Goal: Task Accomplishment & Management: Use online tool/utility

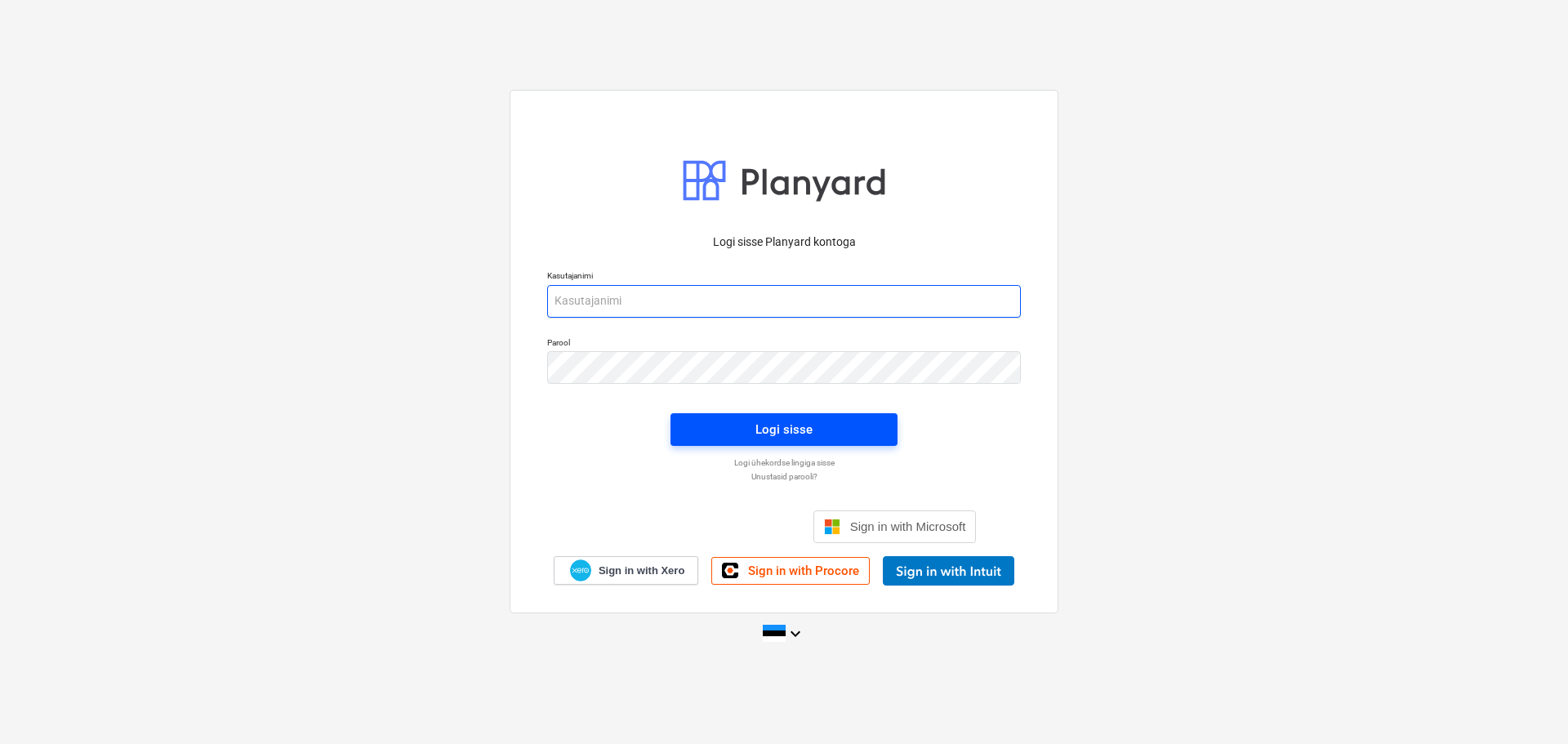
type input "[EMAIL_ADDRESS][DOMAIN_NAME]"
click at [734, 435] on span "Logi sisse" at bounding box center [784, 430] width 188 height 21
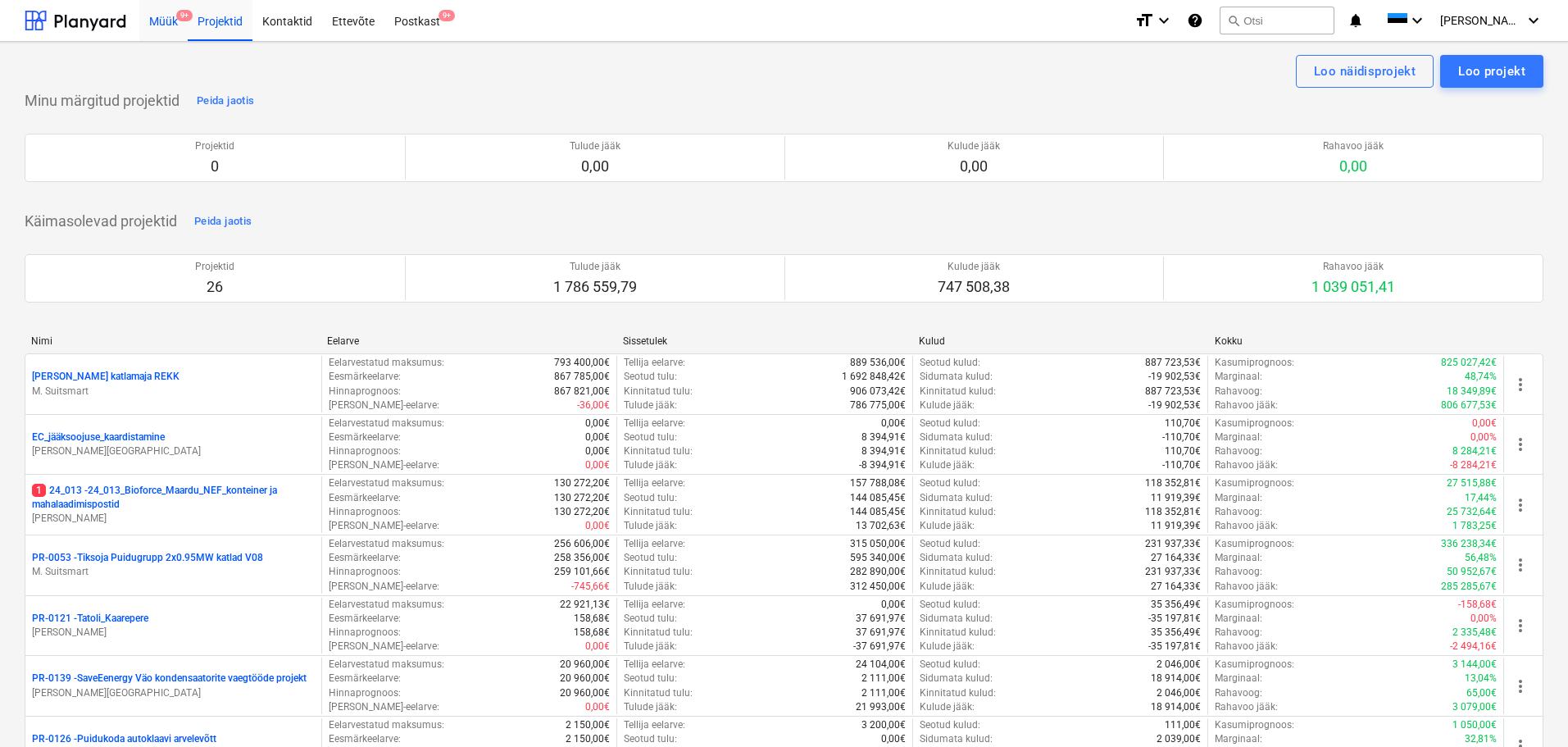
scroll to position [14, 0]
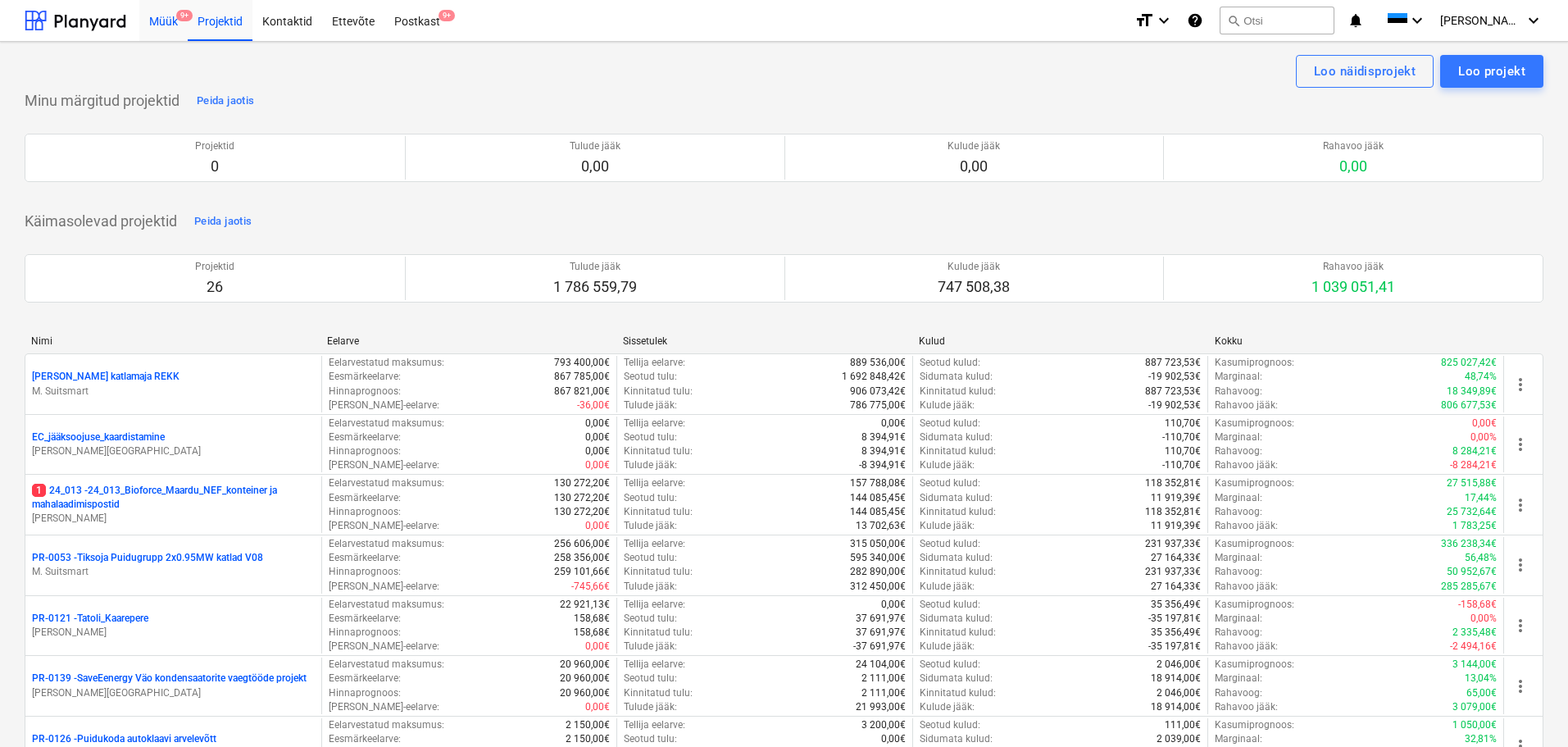
click at [162, 25] on div "Müük 9+" at bounding box center [163, 19] width 49 height 42
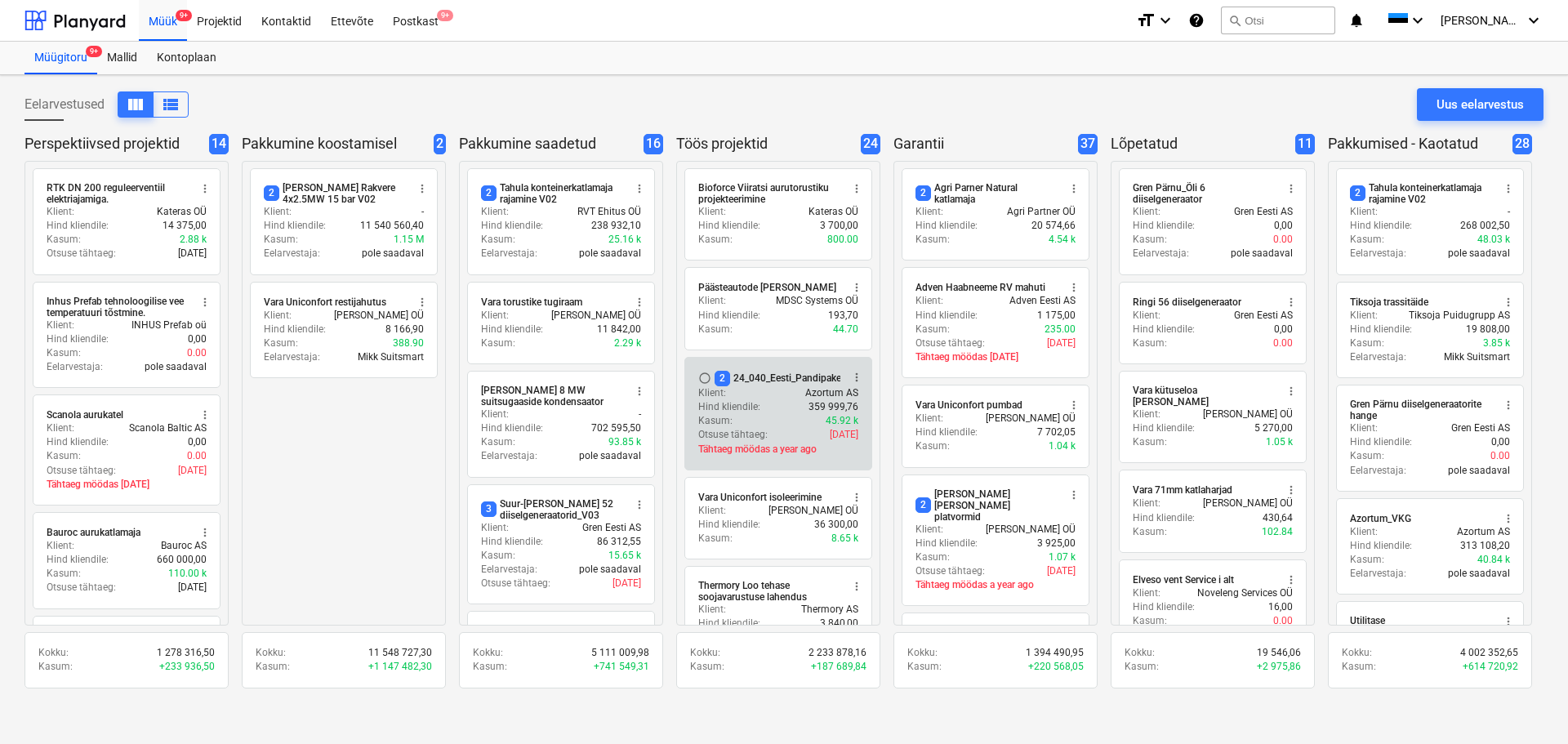
click at [742, 372] on div "2 24_040_Eesti_Pandipakend_elekter_automaatika_V02" at bounding box center [839, 378] width 250 height 15
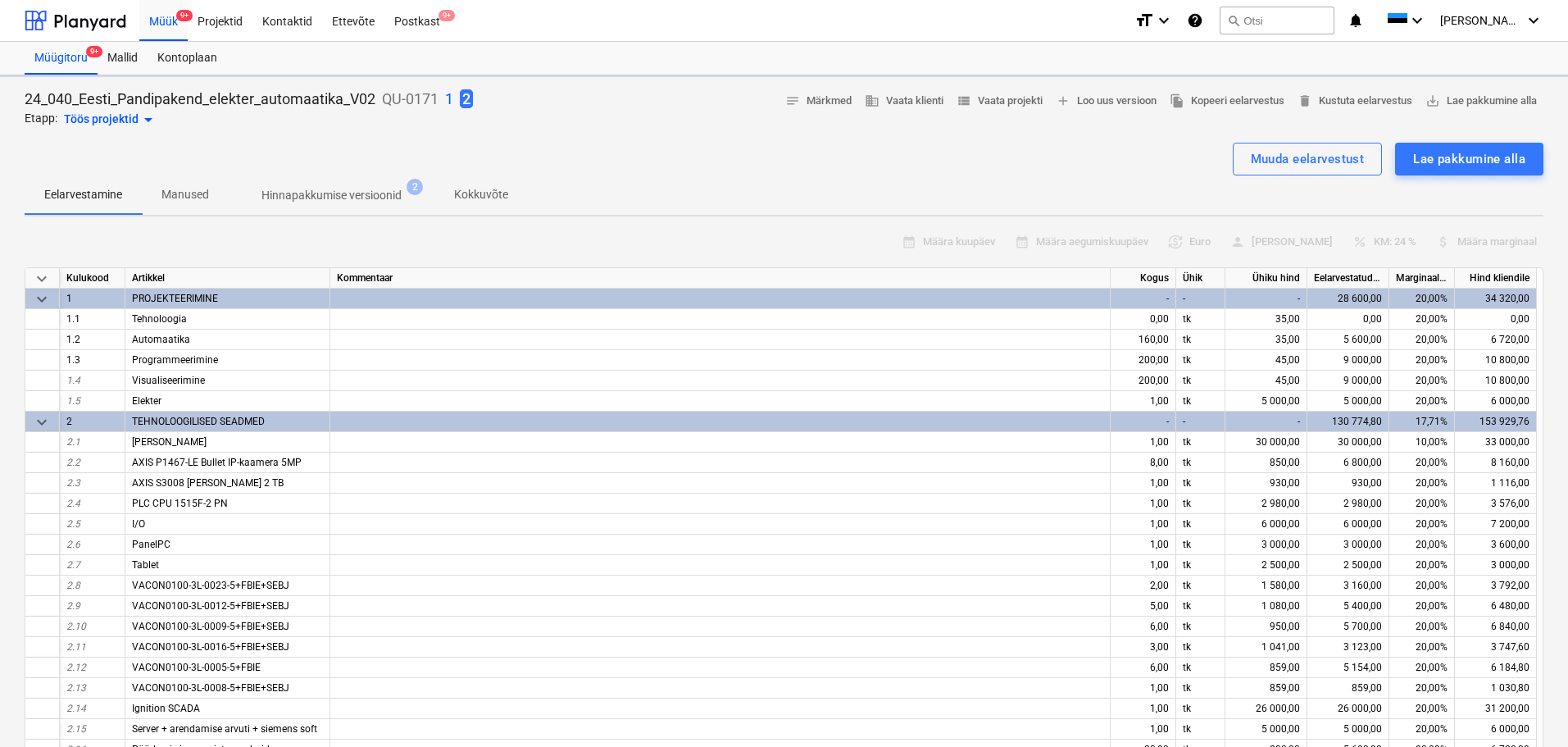
type textarea "x"
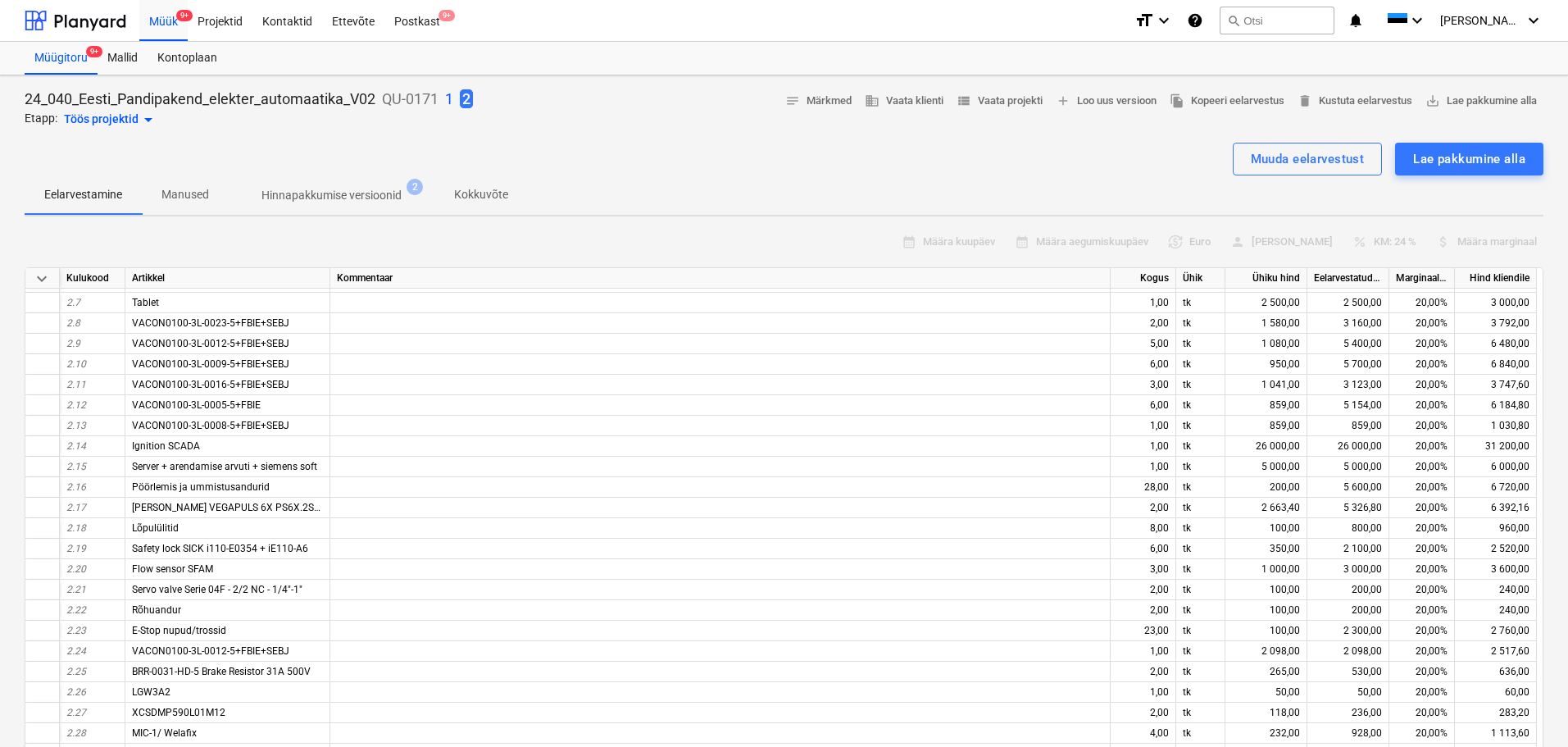
scroll to position [264, 0]
